Goal: Transaction & Acquisition: Purchase product/service

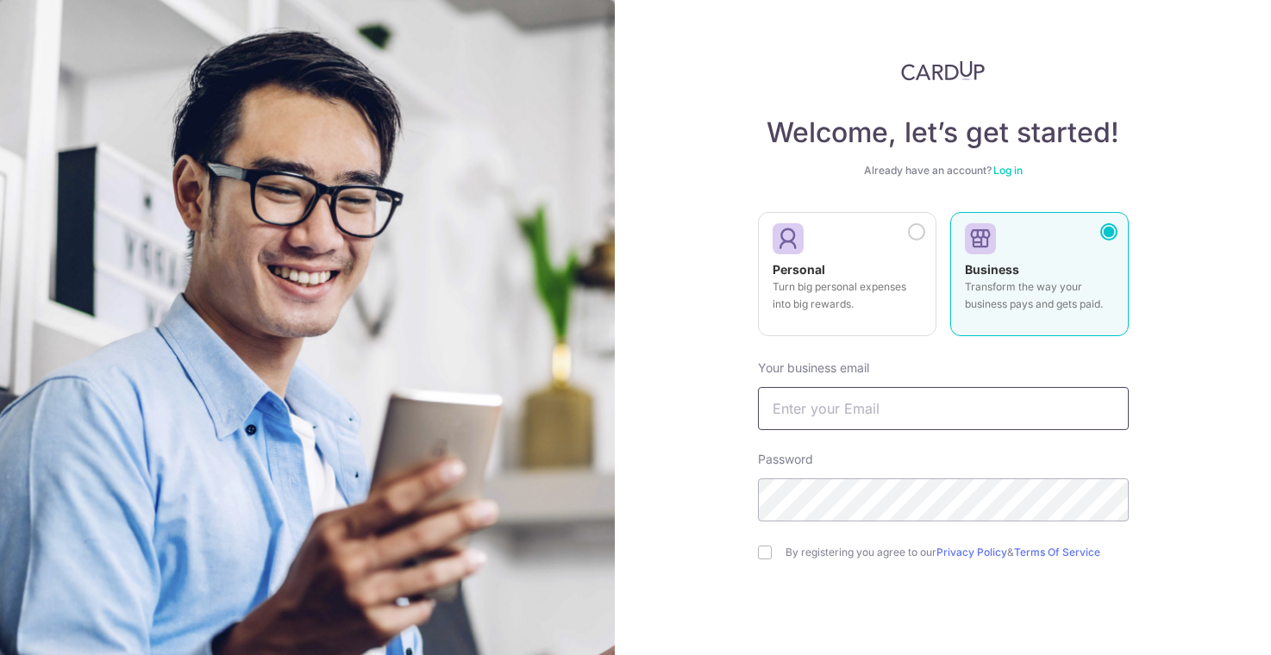
click at [835, 411] on input "text" at bounding box center [943, 408] width 371 height 43
click at [1007, 141] on h4 "Welcome, let’s get started!" at bounding box center [943, 133] width 371 height 34
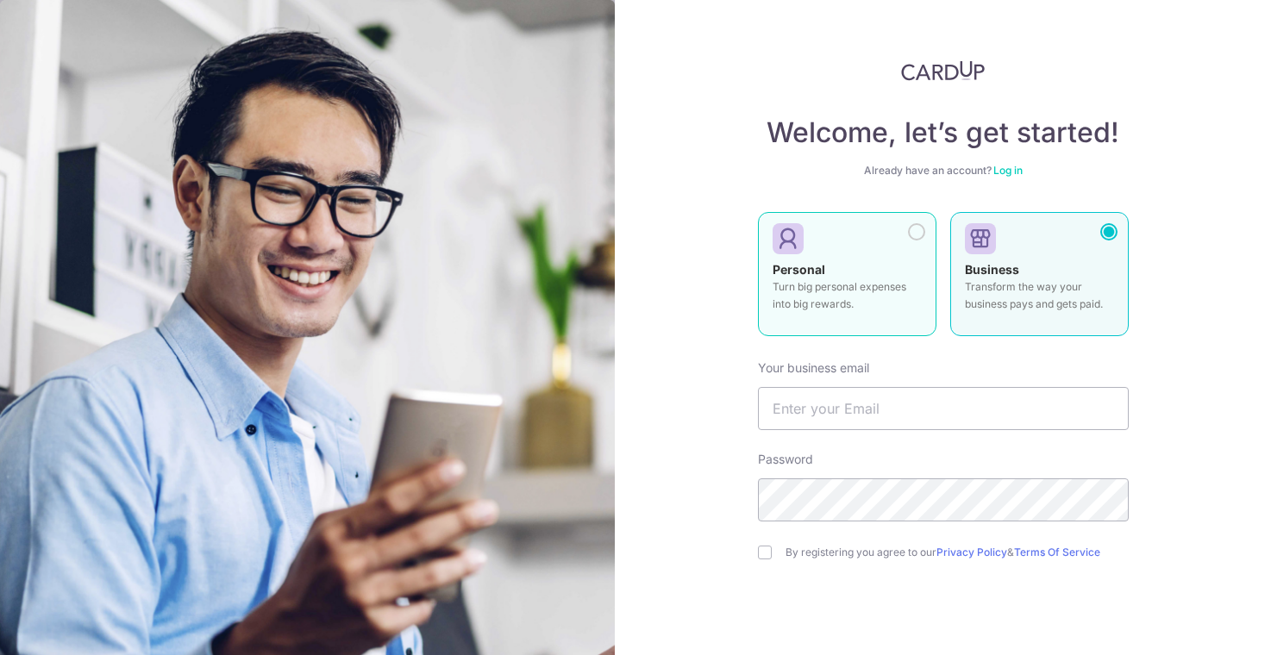
click at [815, 287] on p "Turn big personal expenses into big rewards." at bounding box center [846, 295] width 149 height 34
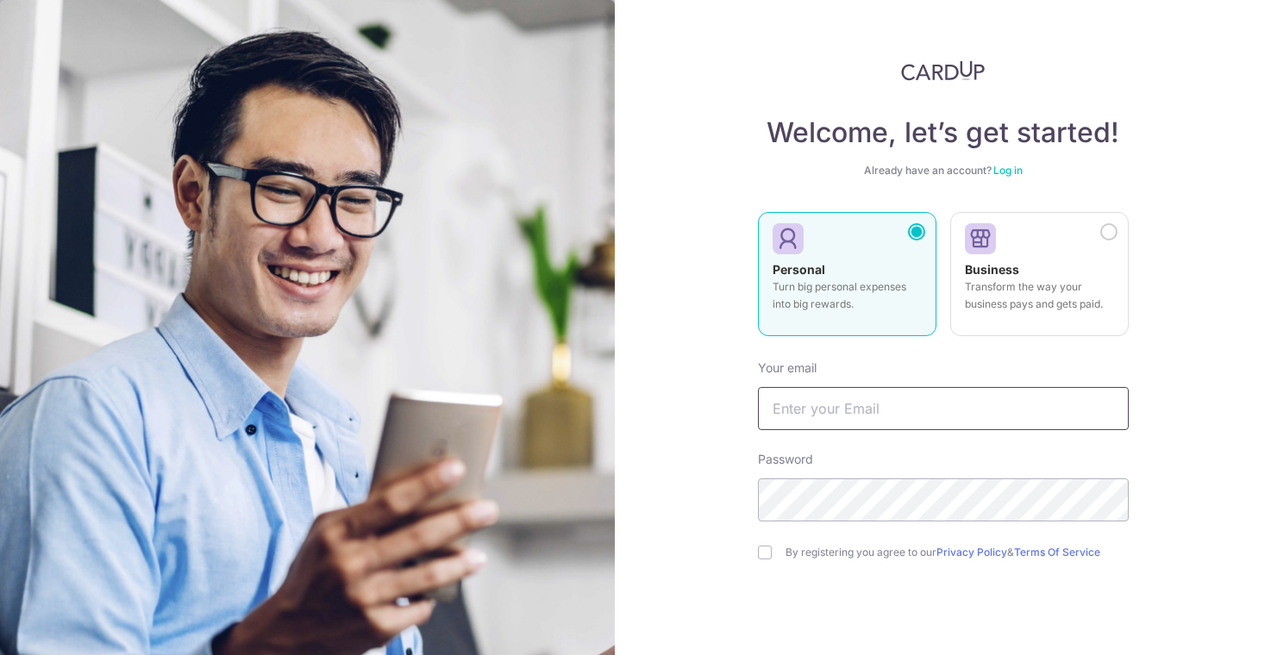
click at [817, 393] on input "text" at bounding box center [943, 408] width 371 height 43
type input "samcesq@gmail.com"
click at [1002, 171] on link "Log in" at bounding box center [1007, 170] width 29 height 13
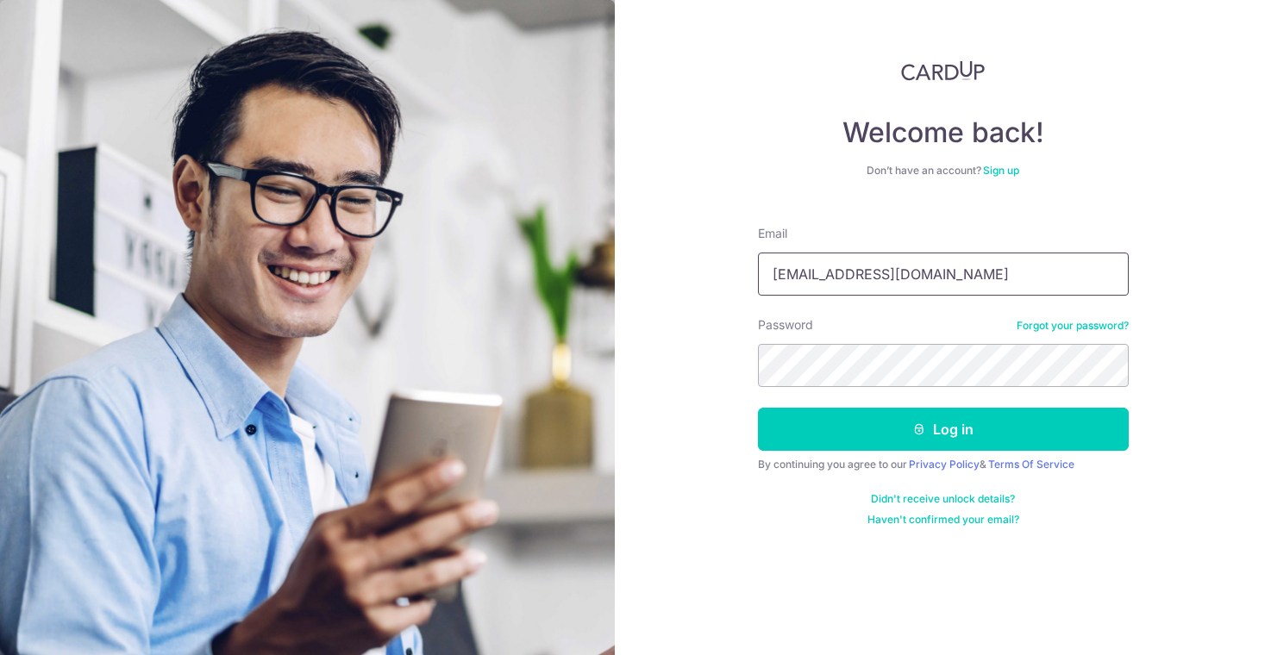
type input "samcesq@gmail.com"
click at [850, 453] on form "Email samcesq@gmail.com Password Forgot your password? Log in By continuing you…" at bounding box center [943, 369] width 371 height 315
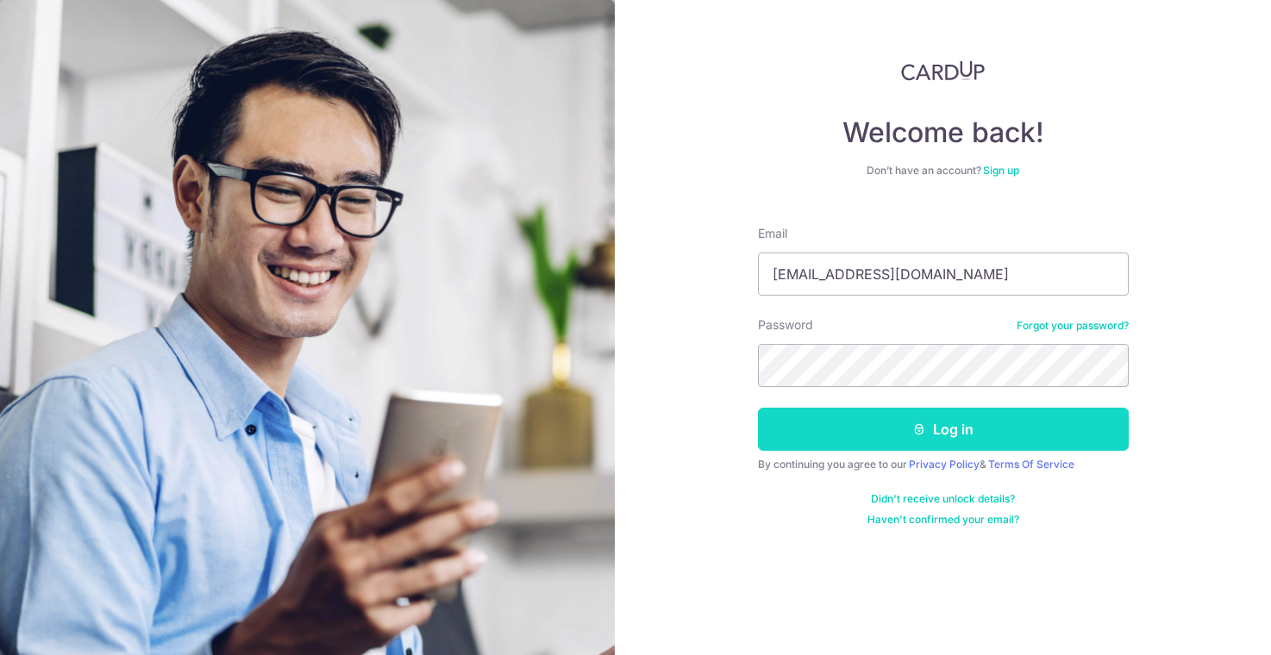
click at [840, 434] on button "Log in" at bounding box center [943, 429] width 371 height 43
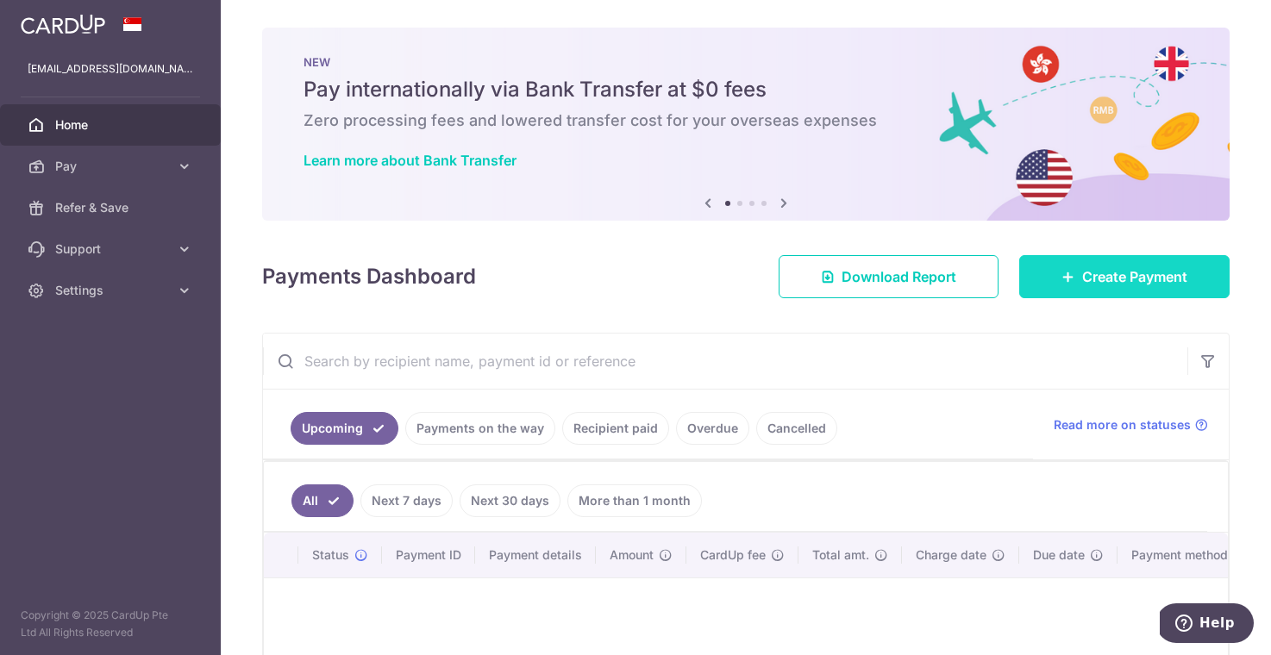
click at [1047, 265] on link "Create Payment" at bounding box center [1124, 276] width 210 height 43
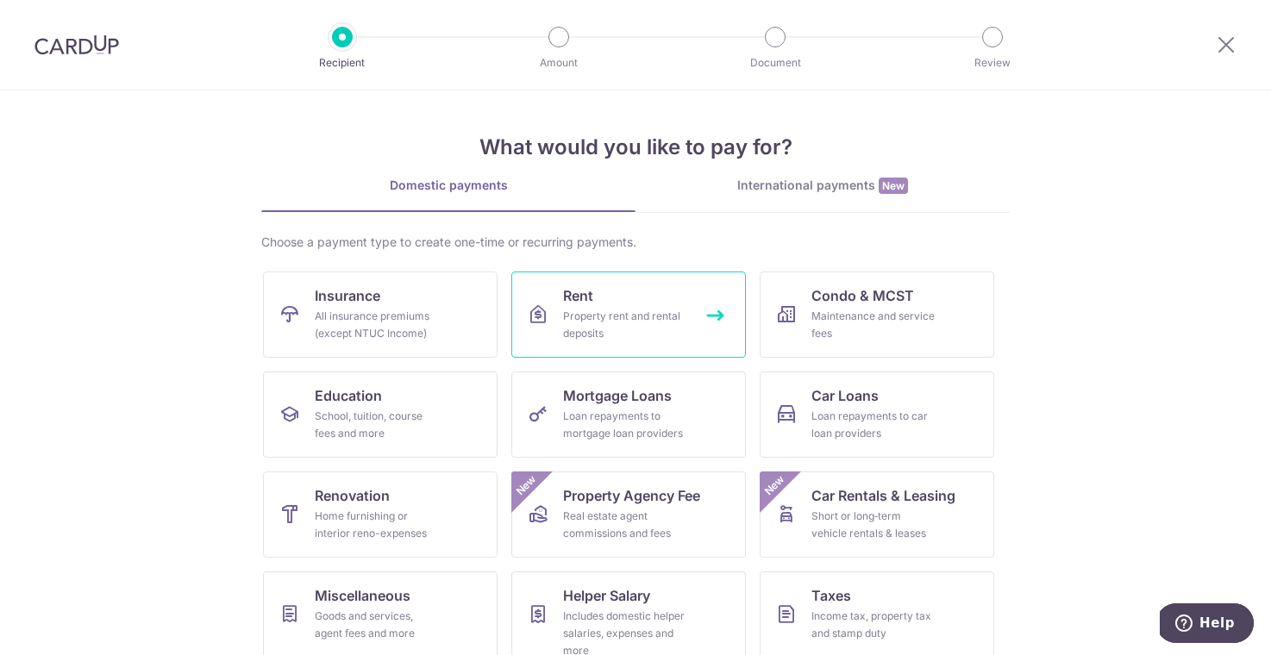
click at [667, 338] on div "Property rent and rental deposits" at bounding box center [625, 325] width 124 height 34
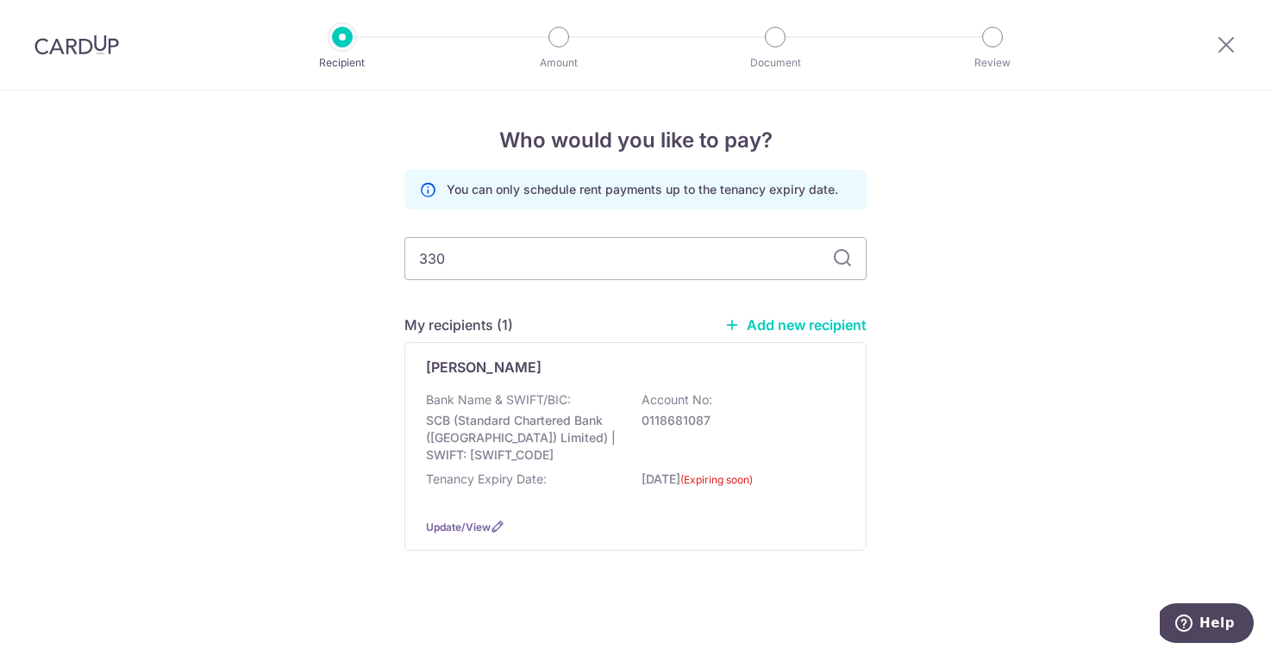
type input "3300"
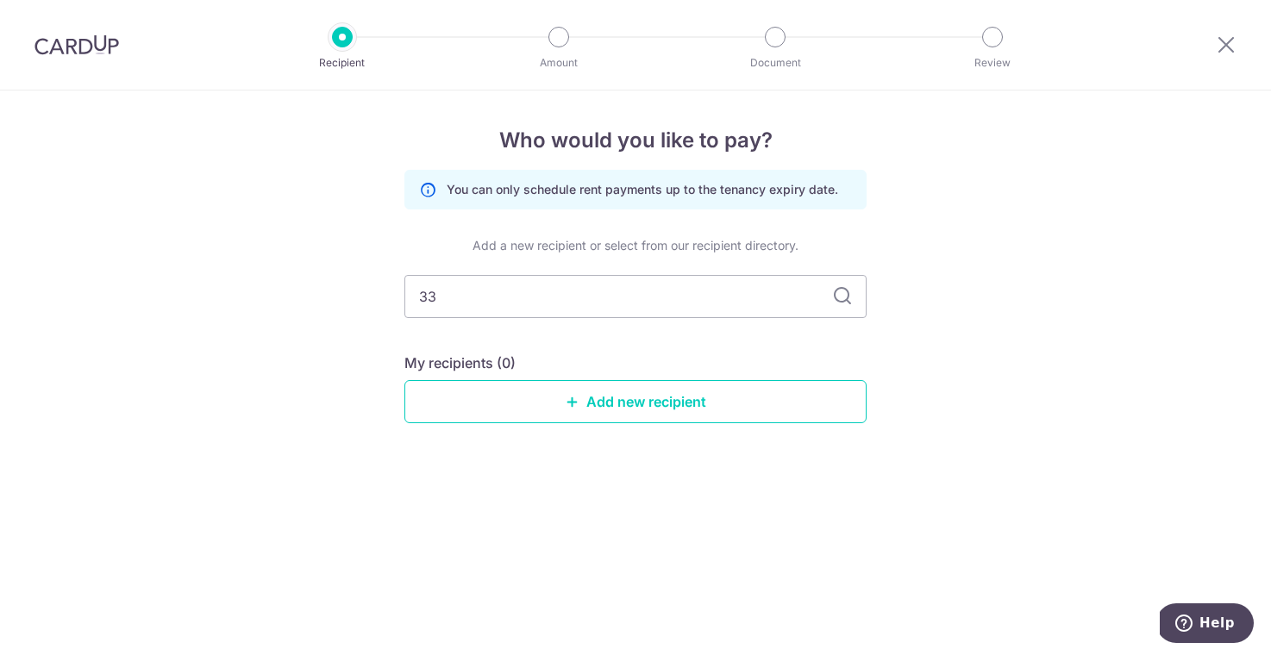
type input "3"
click at [341, 389] on div "Who would you like to pay? You can only schedule rent payments up to the tenanc…" at bounding box center [635, 373] width 1271 height 565
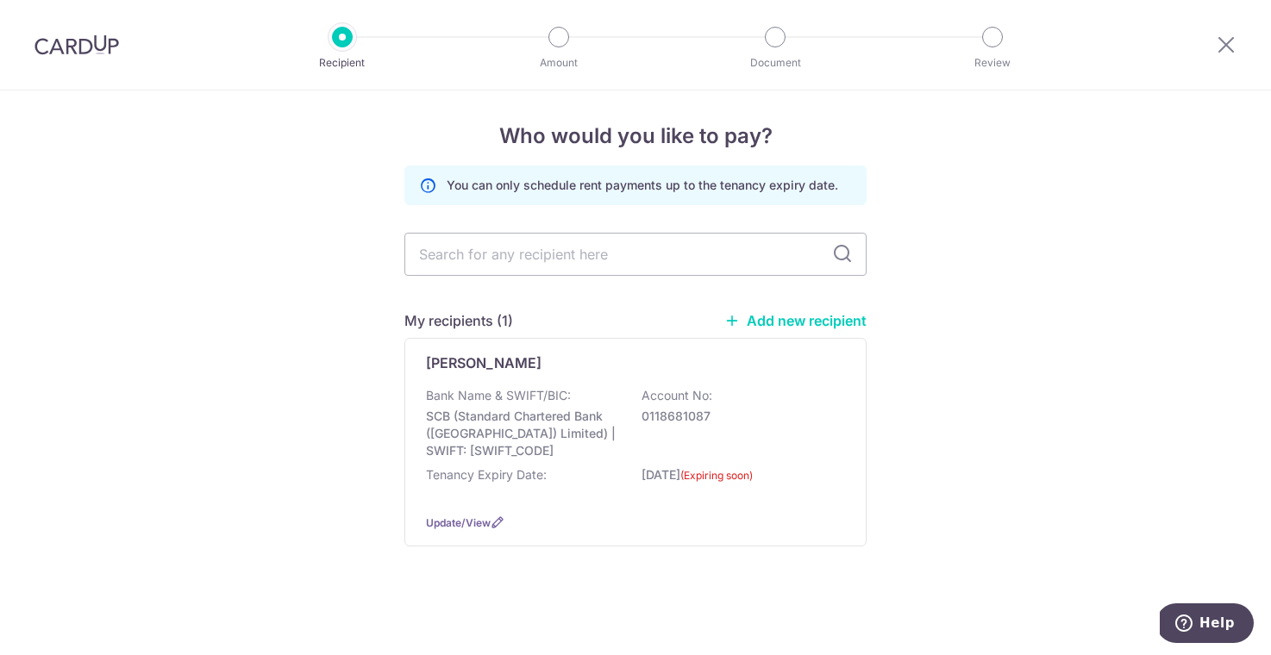
scroll to position [20, 0]
click at [519, 416] on p "SCB (Standard Chartered Bank (Singapore) Limited) | SWIFT: SCBLSG22XXX" at bounding box center [522, 434] width 193 height 52
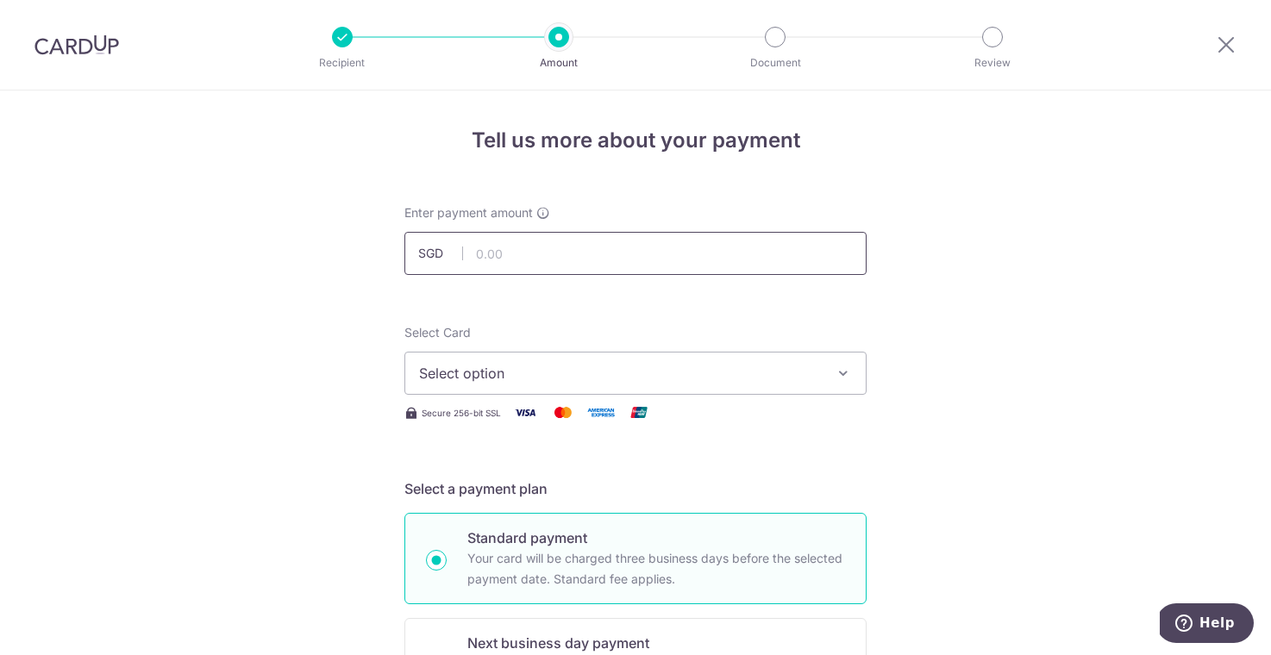
click at [521, 252] on input "text" at bounding box center [635, 253] width 462 height 43
type input "3,300.00"
click at [443, 373] on span "Select option" at bounding box center [620, 373] width 402 height 21
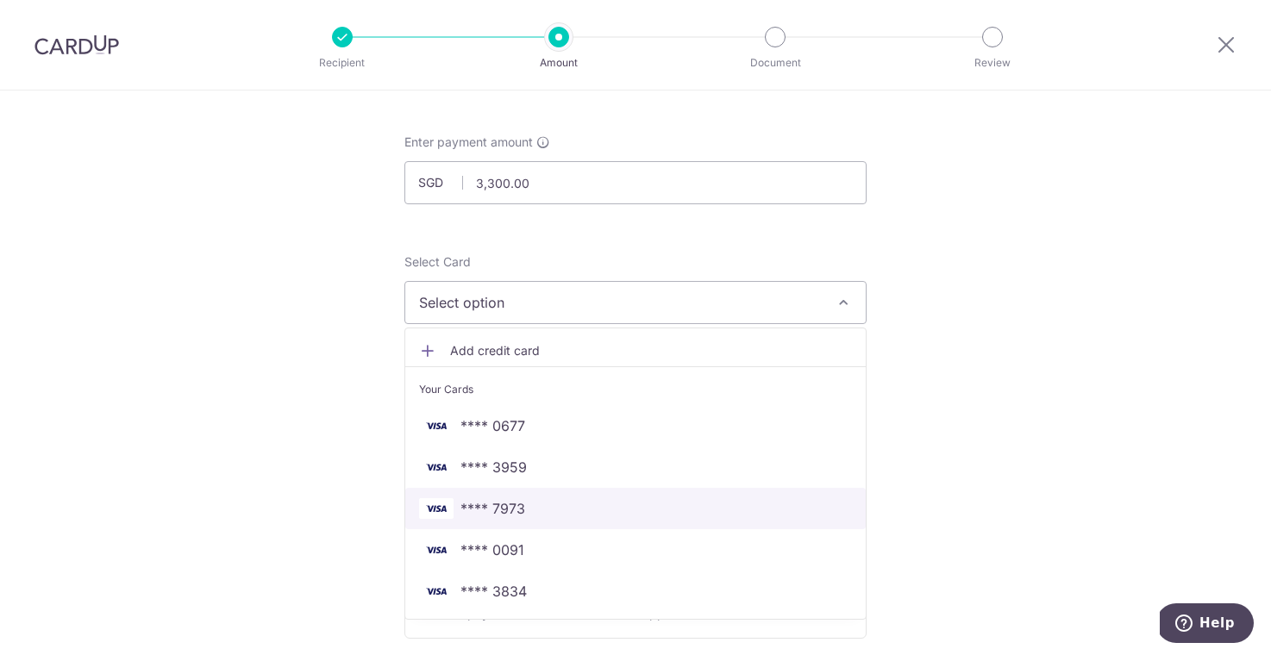
scroll to position [88, 0]
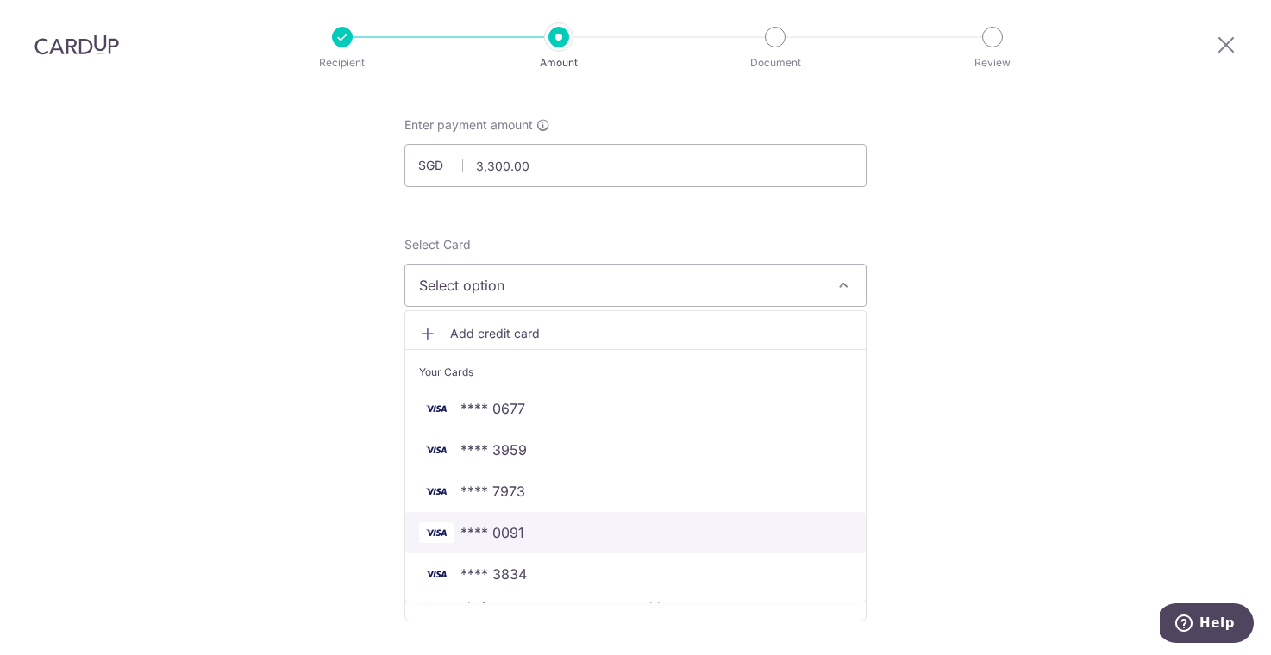
click at [503, 541] on span "**** 0091" at bounding box center [492, 532] width 64 height 21
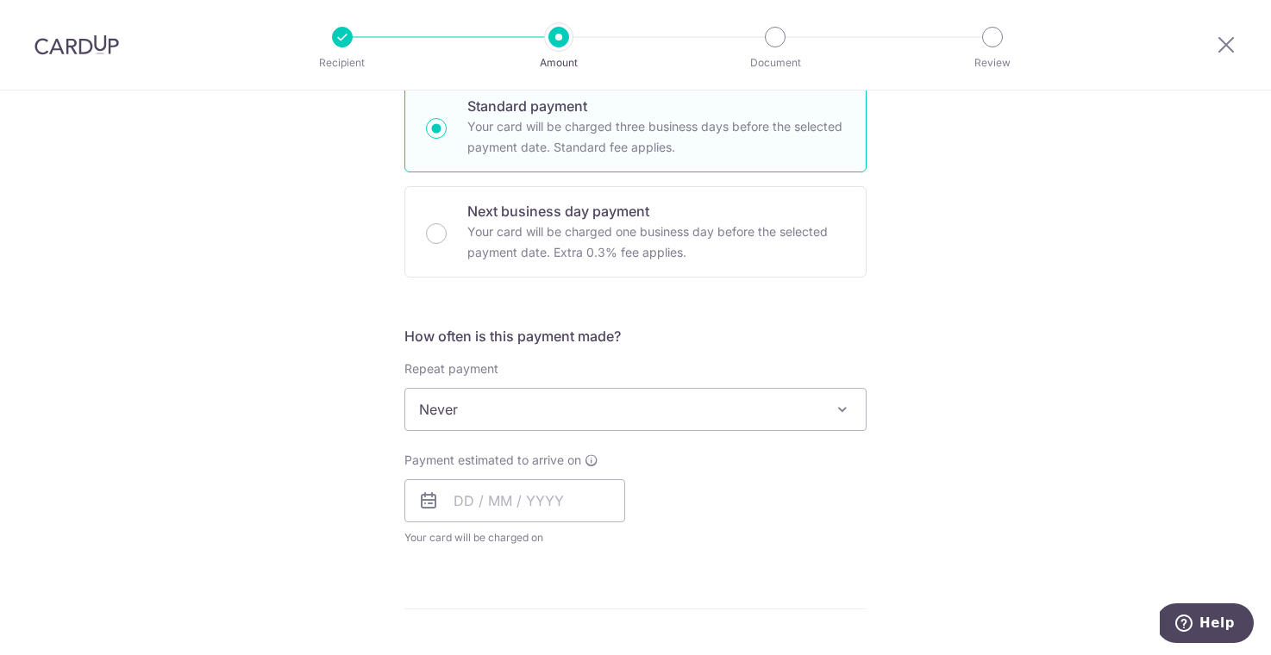
scroll to position [434, 0]
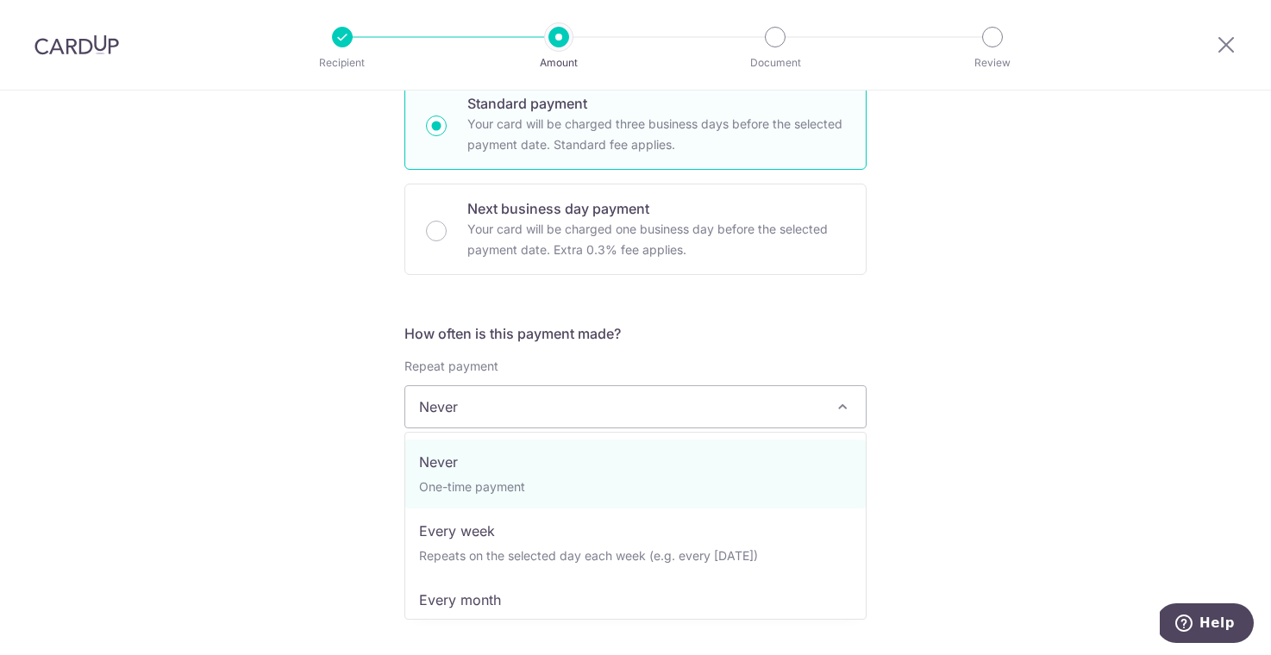
click at [471, 410] on span "Never" at bounding box center [635, 406] width 460 height 41
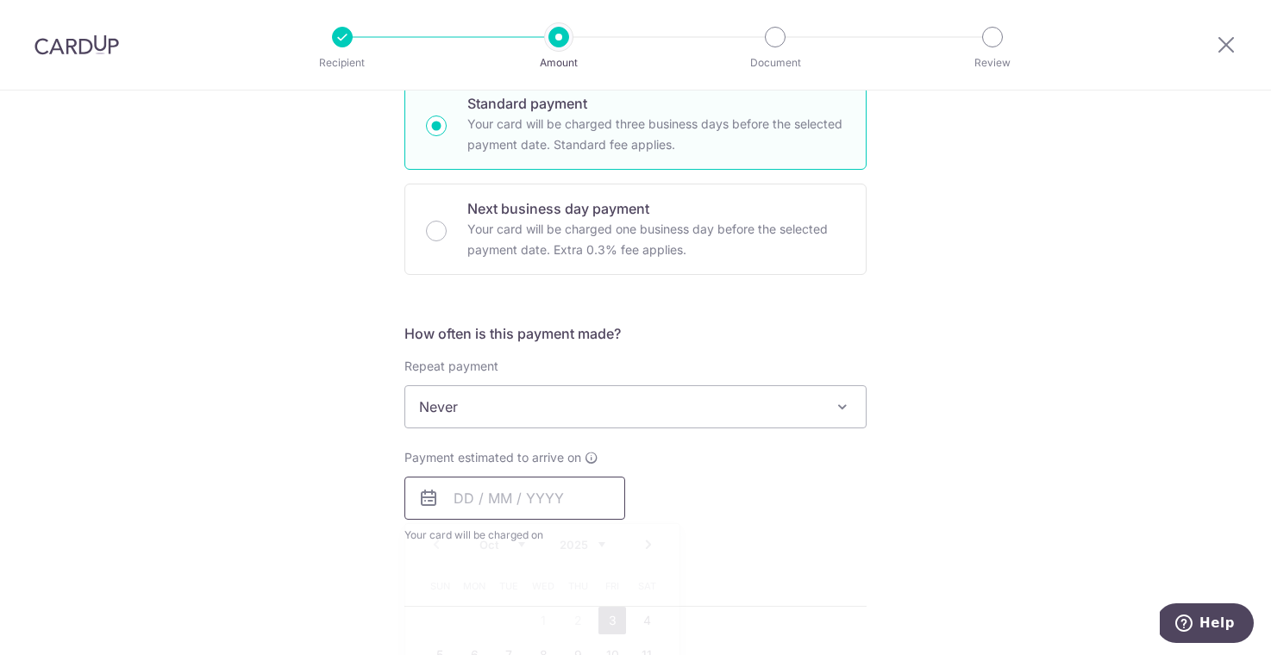
click at [457, 491] on input "text" at bounding box center [514, 498] width 221 height 43
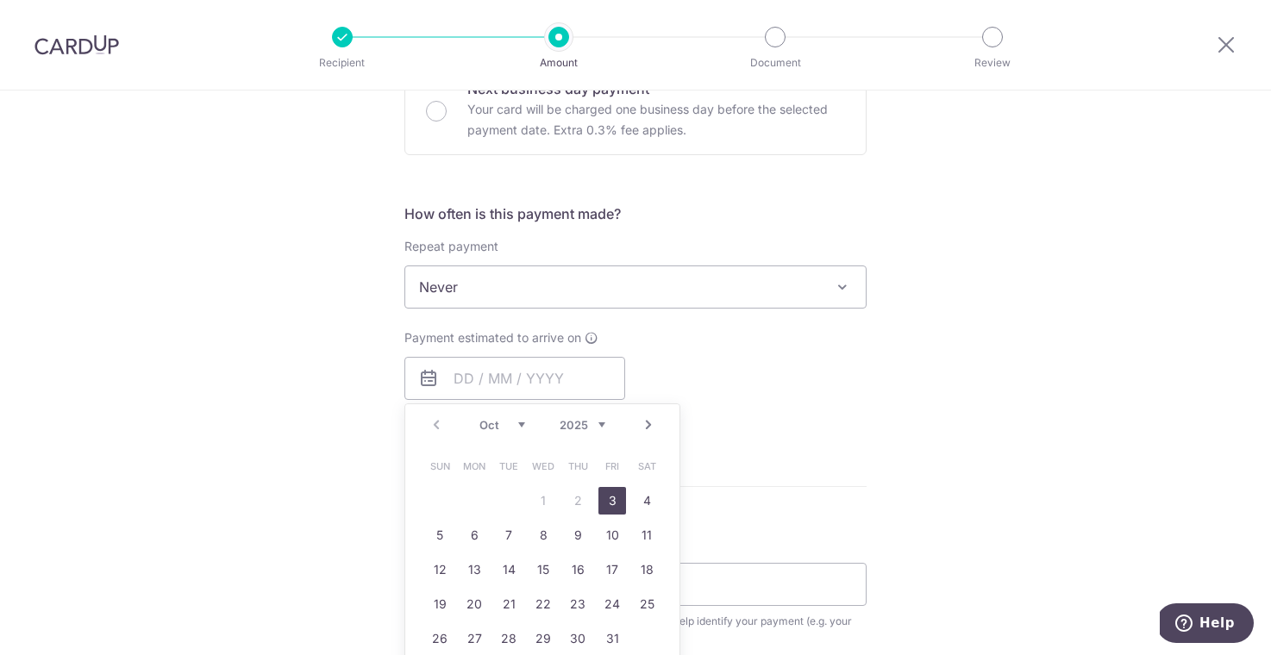
click at [616, 504] on link "3" at bounding box center [612, 501] width 28 height 28
type input "[DATE]"
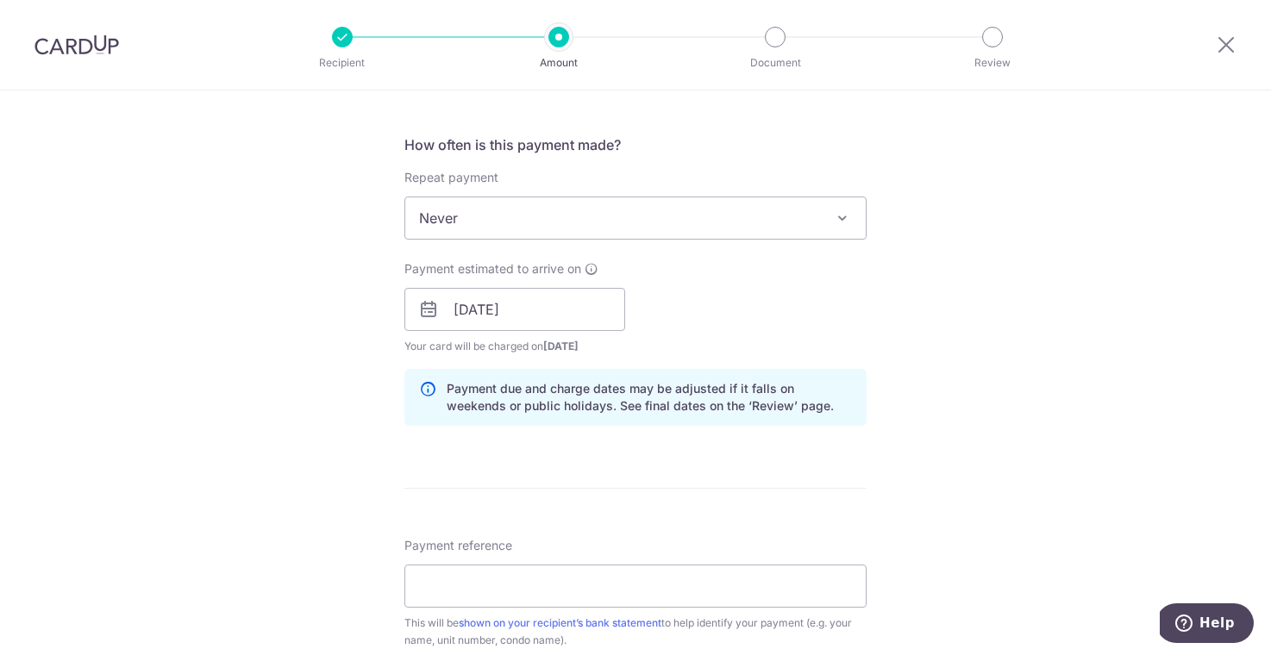
scroll to position [695, 0]
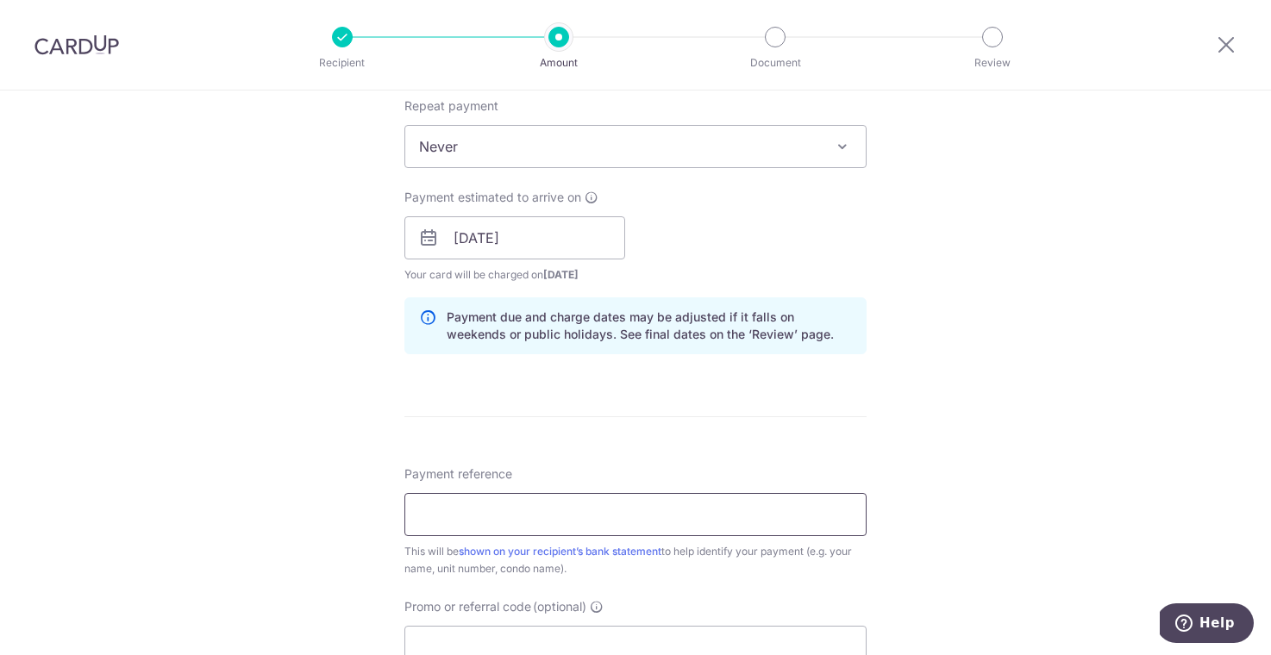
click at [747, 527] on input "Payment reference" at bounding box center [635, 514] width 462 height 43
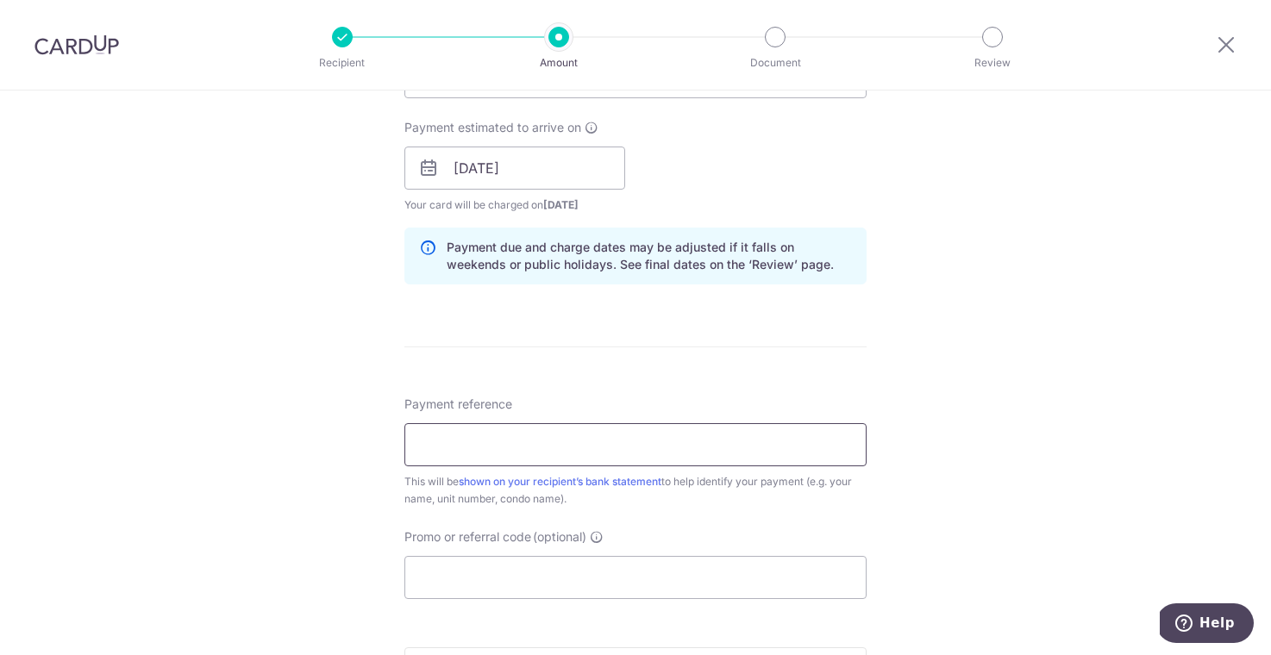
scroll to position [766, 0]
type input "S"
type input "r"
click at [423, 447] on input "Oct 2025 SABR" at bounding box center [635, 443] width 462 height 43
click at [554, 437] on input "RW Oct 2025 SABR" at bounding box center [635, 443] width 462 height 43
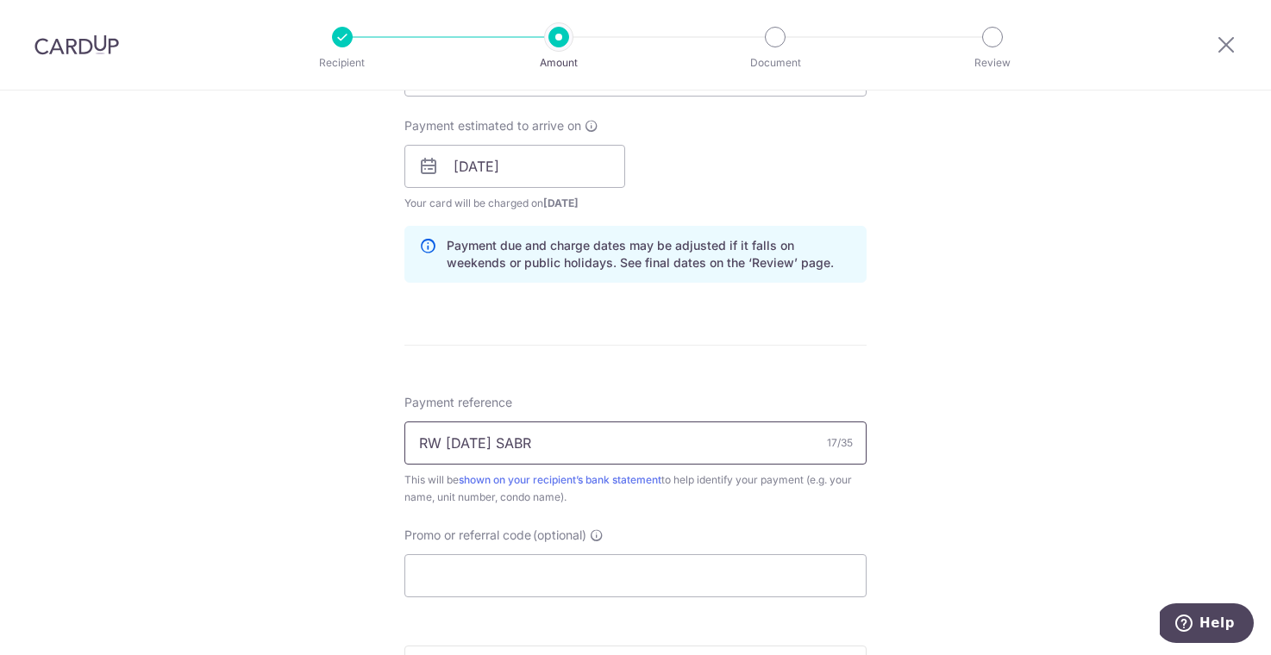
click at [503, 448] on input "RW Oct 2025 SABR" at bounding box center [635, 443] width 462 height 43
click at [586, 450] on input "RW Oct 2025 rent SABR" at bounding box center [635, 443] width 462 height 43
type input "RW [DATE] rent SABR (final)"
click at [343, 458] on div "Tell us more about your payment Enter payment amount SGD 3,300.00 3300.00 Selec…" at bounding box center [635, 139] width 1271 height 1630
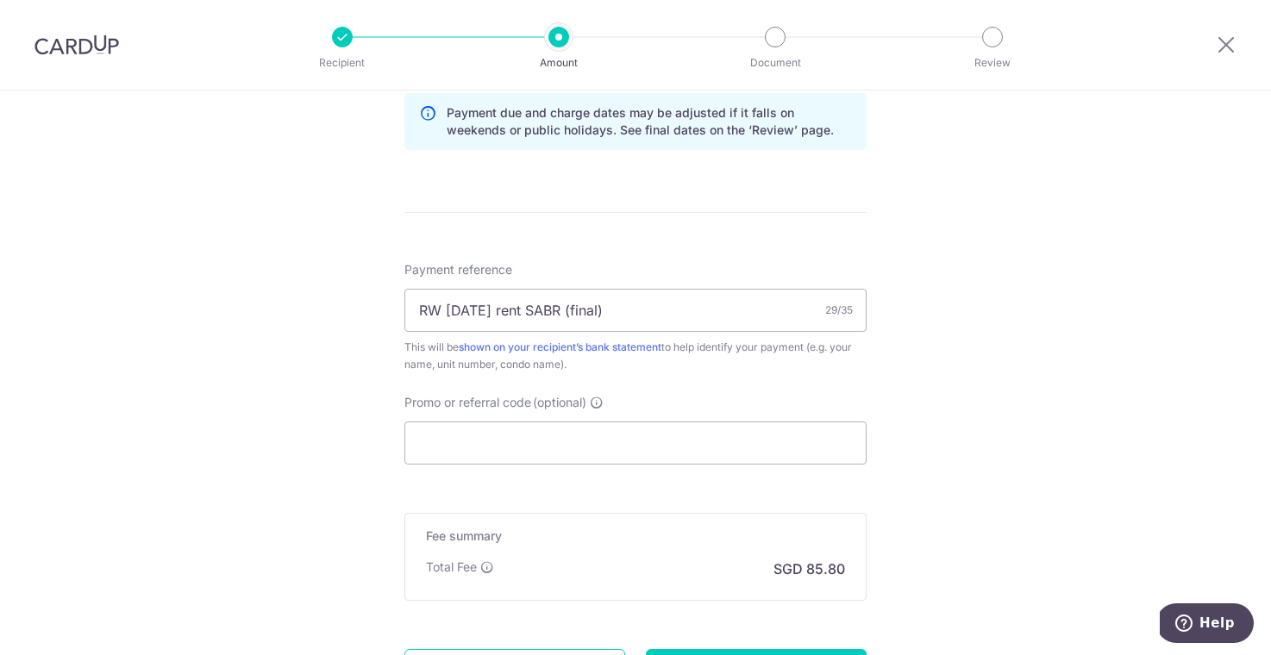
scroll to position [900, 0]
click at [433, 434] on input "Promo or referral code (optional)" at bounding box center [635, 442] width 462 height 43
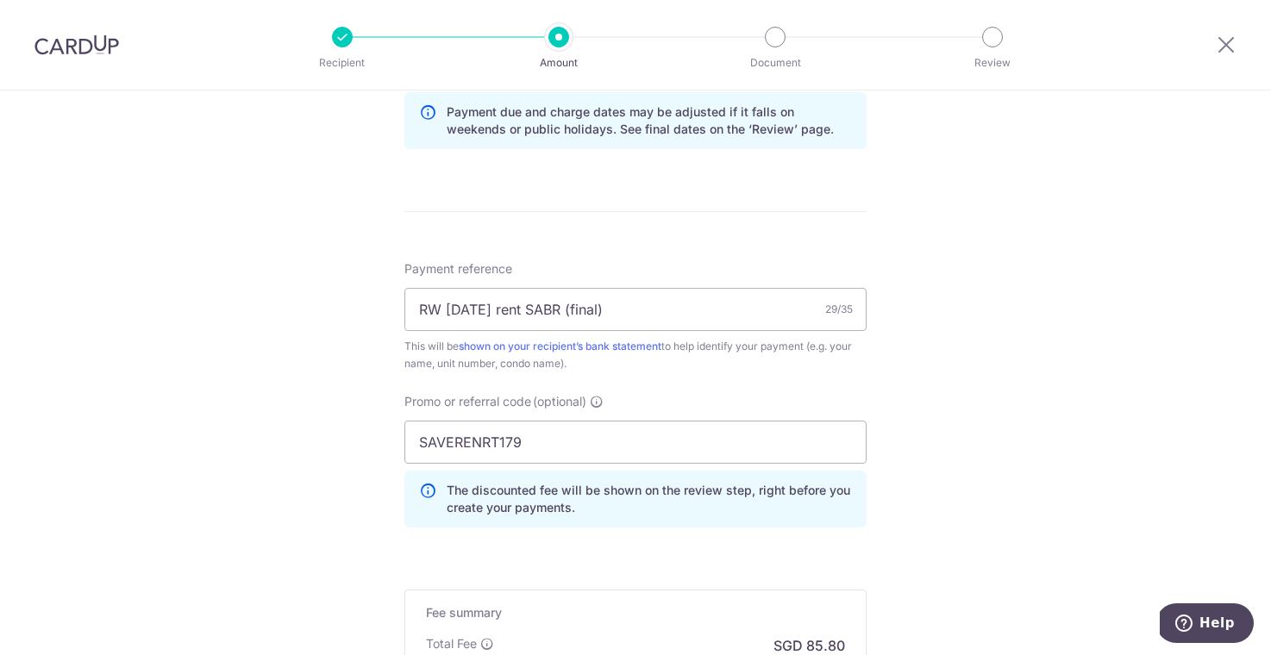
click at [309, 473] on div "Tell us more about your payment Enter payment amount SGD 3,300.00 3300.00 Selec…" at bounding box center [635, 45] width 1271 height 1708
click at [491, 442] on input "SAVERENT179" at bounding box center [635, 442] width 462 height 43
type input "SAVERENT179"
click at [321, 491] on div "Tell us more about your payment Enter payment amount SGD 3,300.00 3300.00 Selec…" at bounding box center [635, 45] width 1271 height 1708
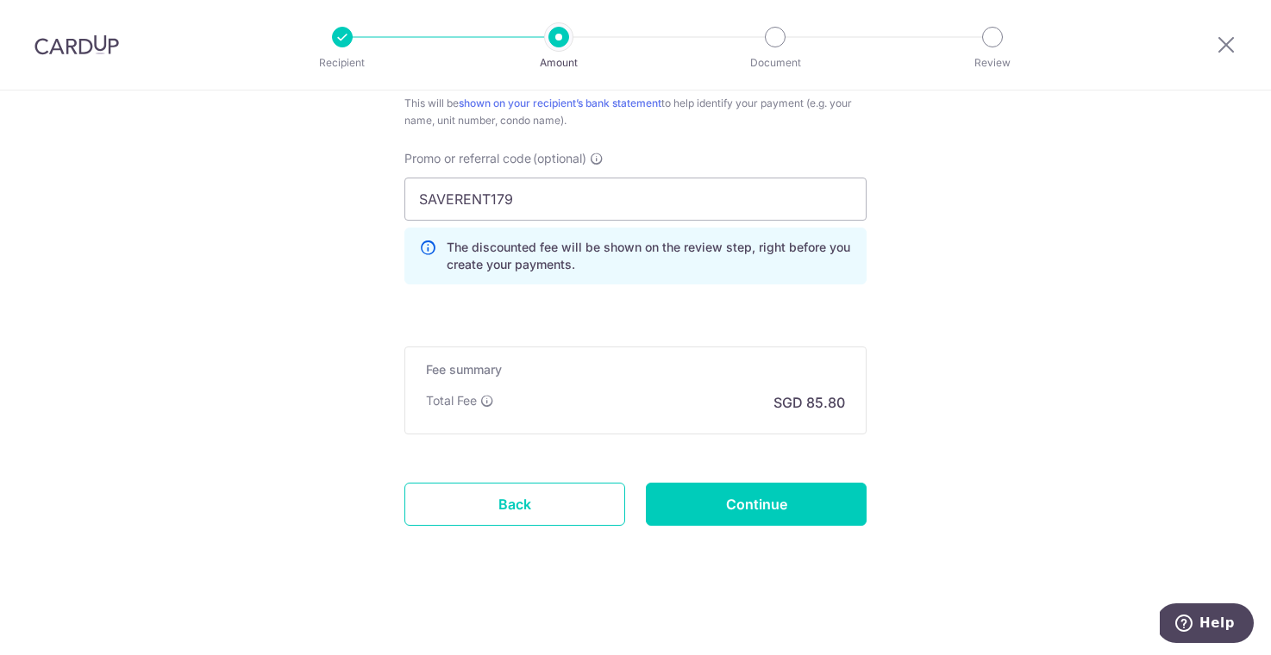
scroll to position [1143, 0]
click at [758, 518] on input "Continue" at bounding box center [756, 504] width 221 height 43
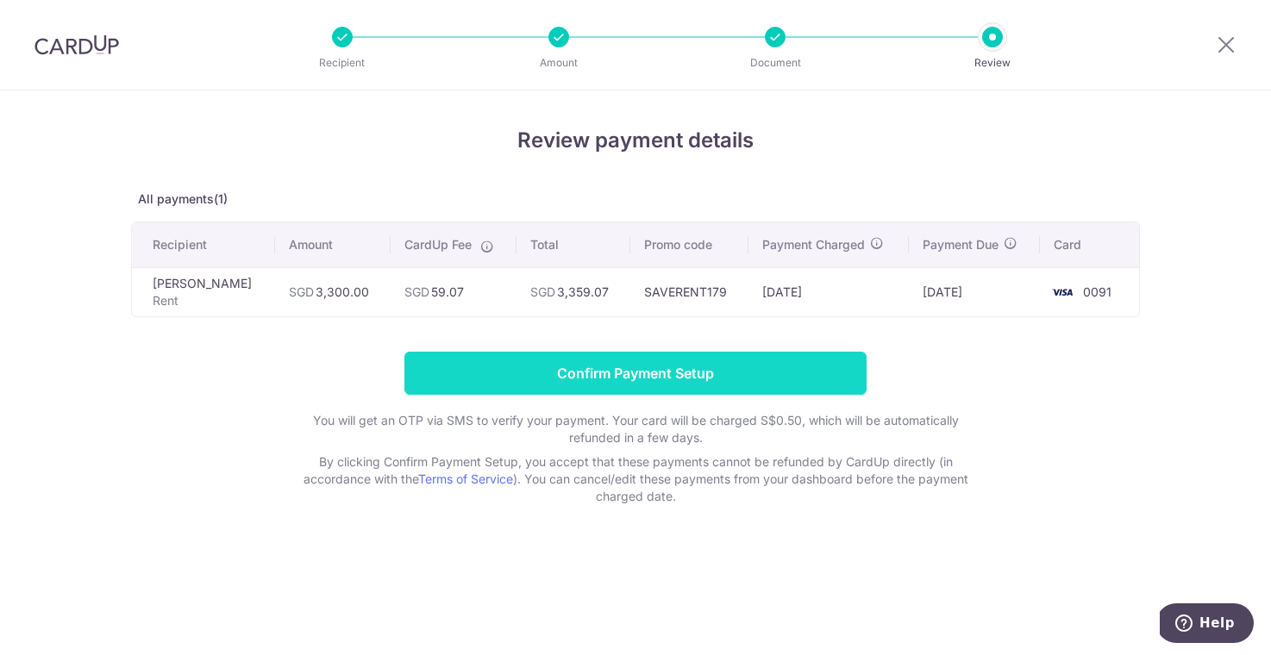
click at [615, 380] on input "Confirm Payment Setup" at bounding box center [635, 373] width 462 height 43
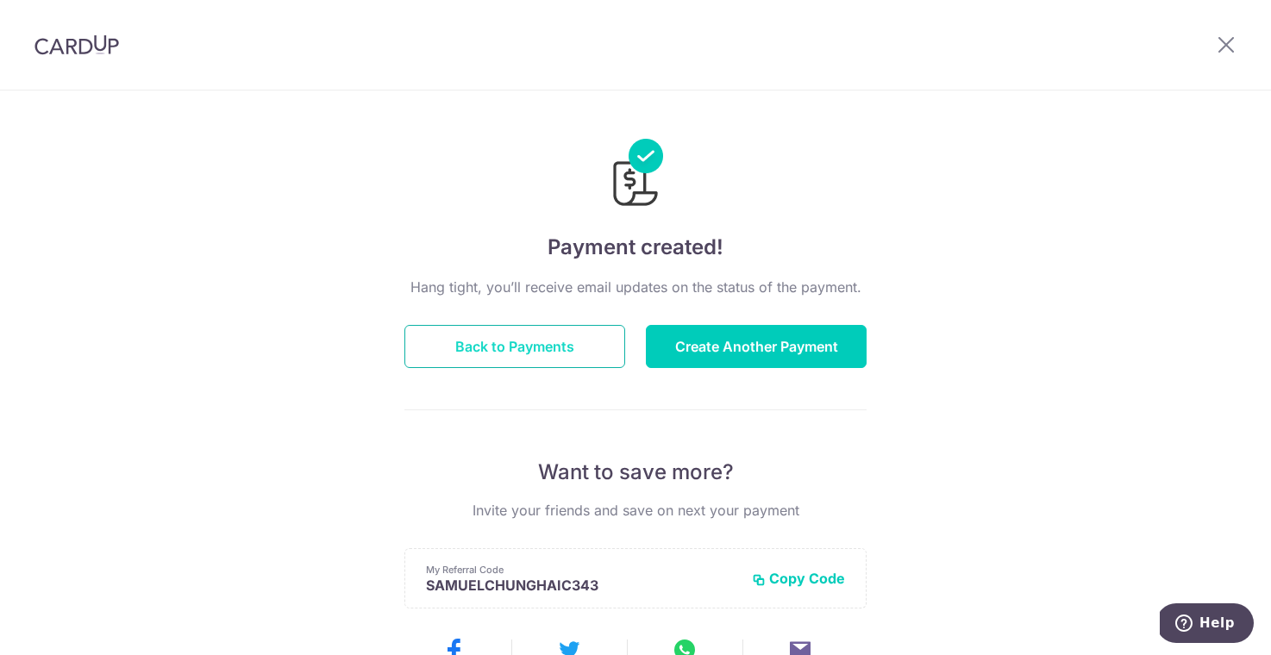
click at [504, 362] on button "Back to Payments" at bounding box center [514, 346] width 221 height 43
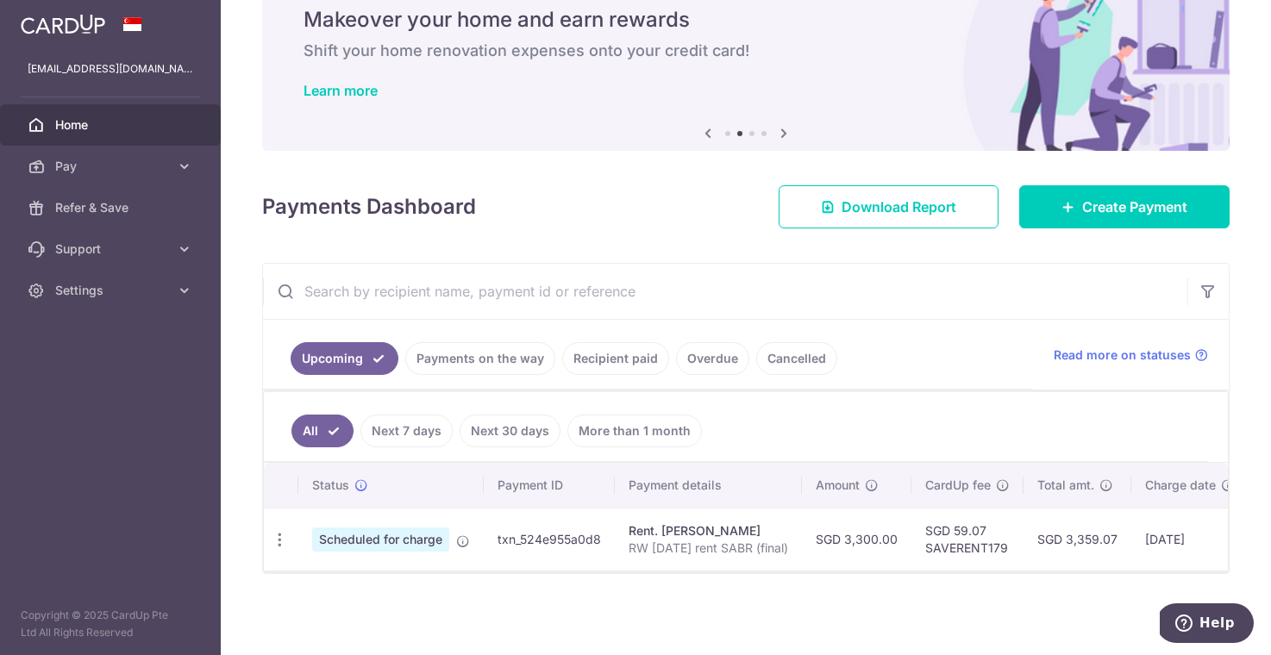
scroll to position [70, 0]
